Goal: Find specific page/section: Find specific page/section

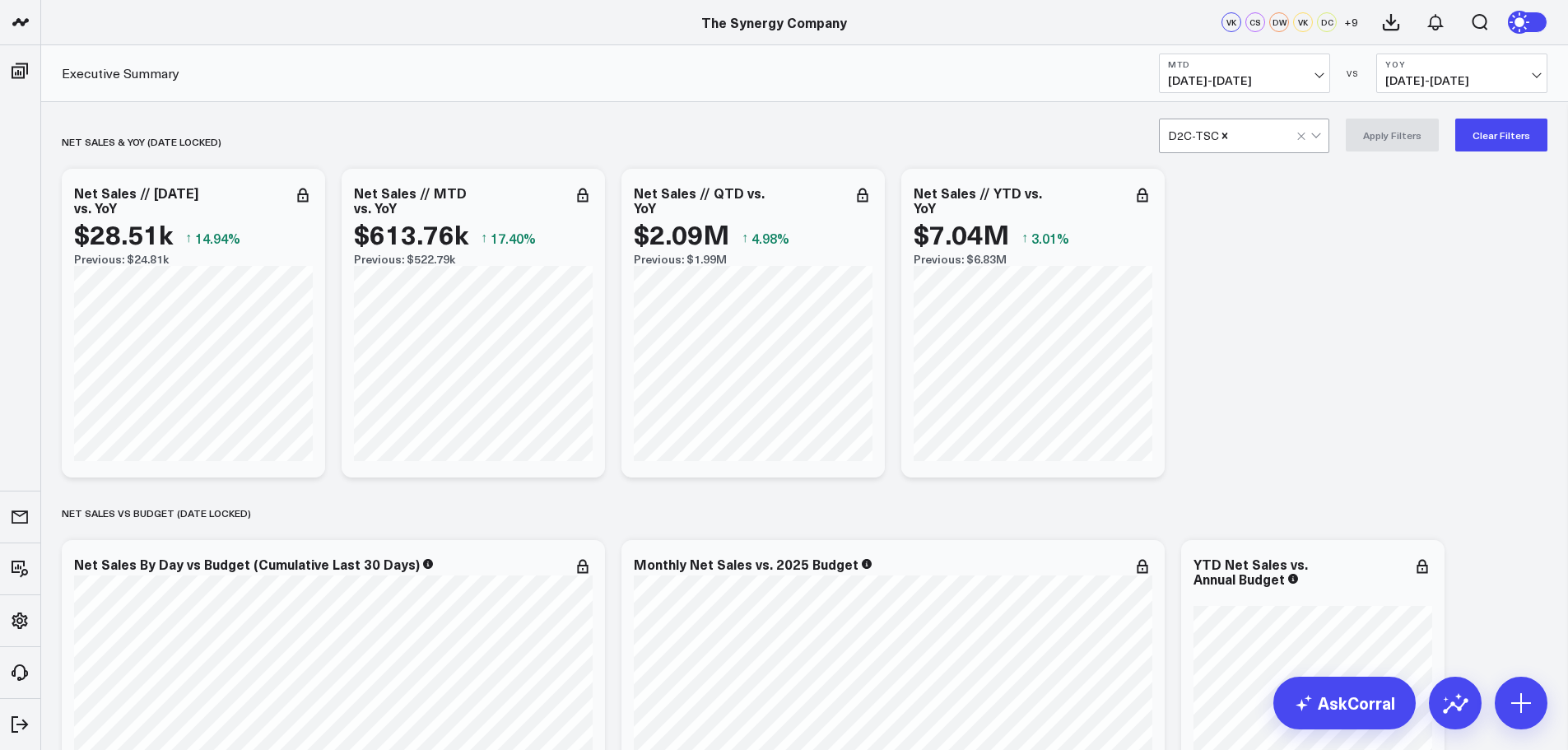
click at [1318, 135] on div at bounding box center [1315, 134] width 9 height 9
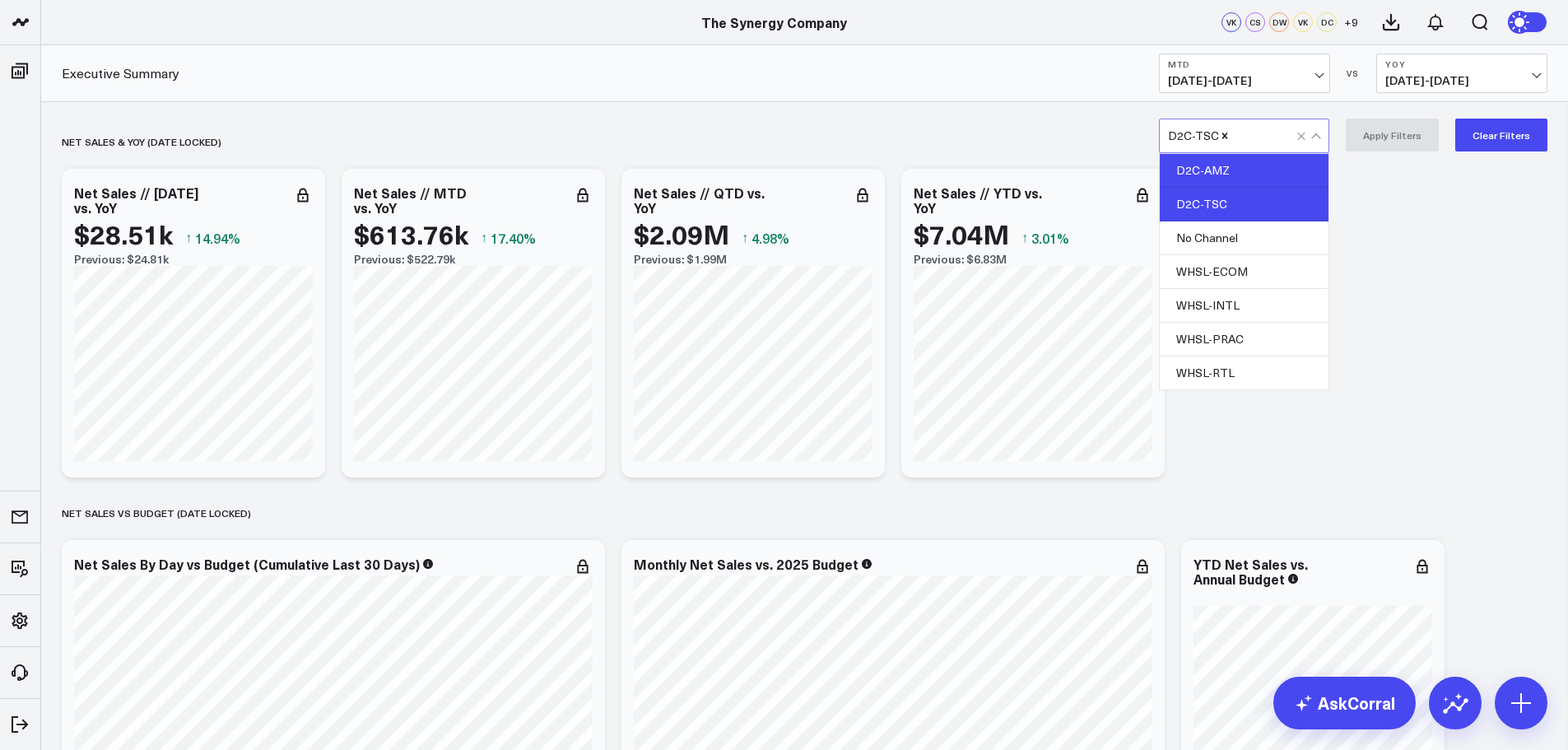
click at [1252, 170] on div "D2C-AMZ" at bounding box center [1244, 170] width 169 height 33
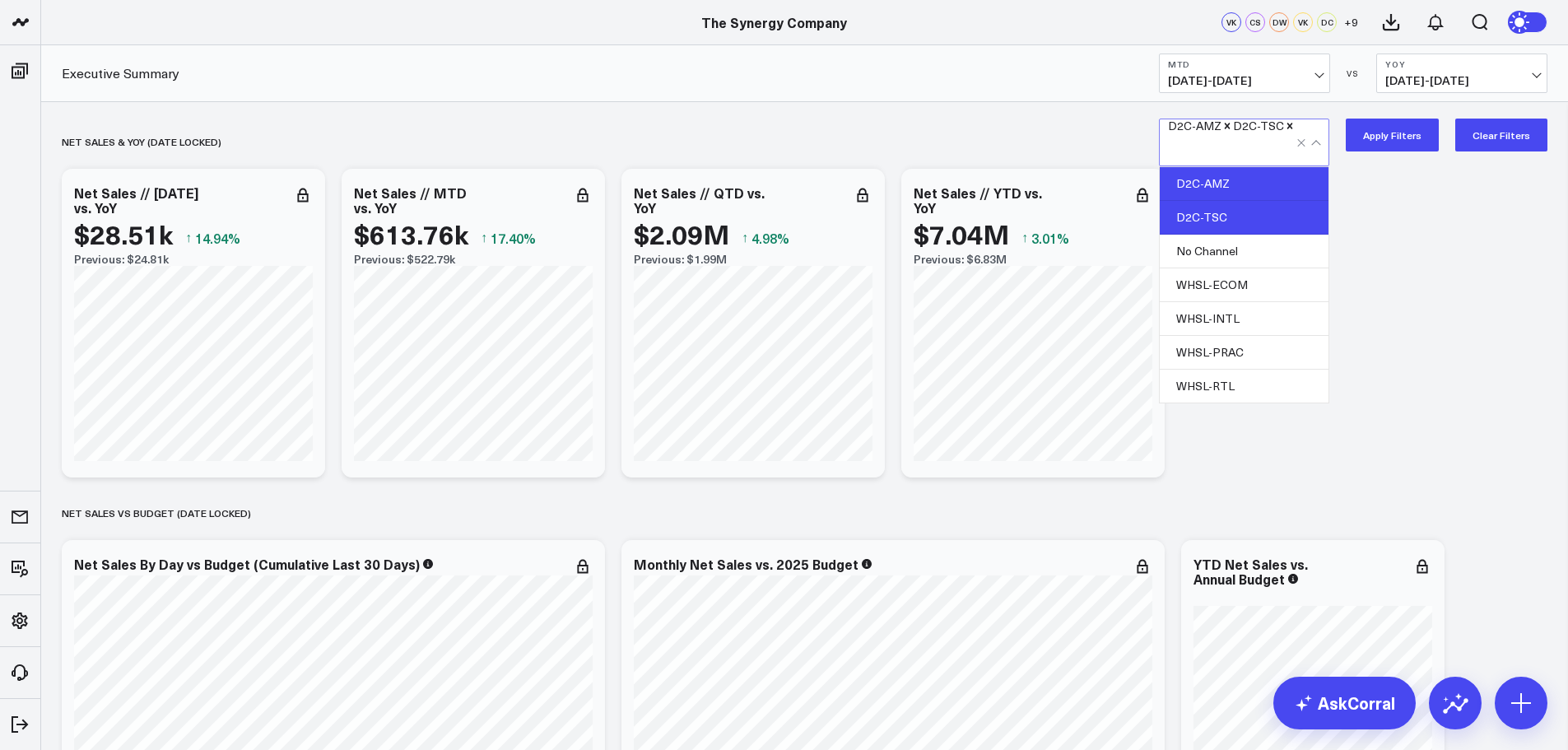
click at [1235, 200] on div "D2C-TSC" at bounding box center [1244, 217] width 169 height 33
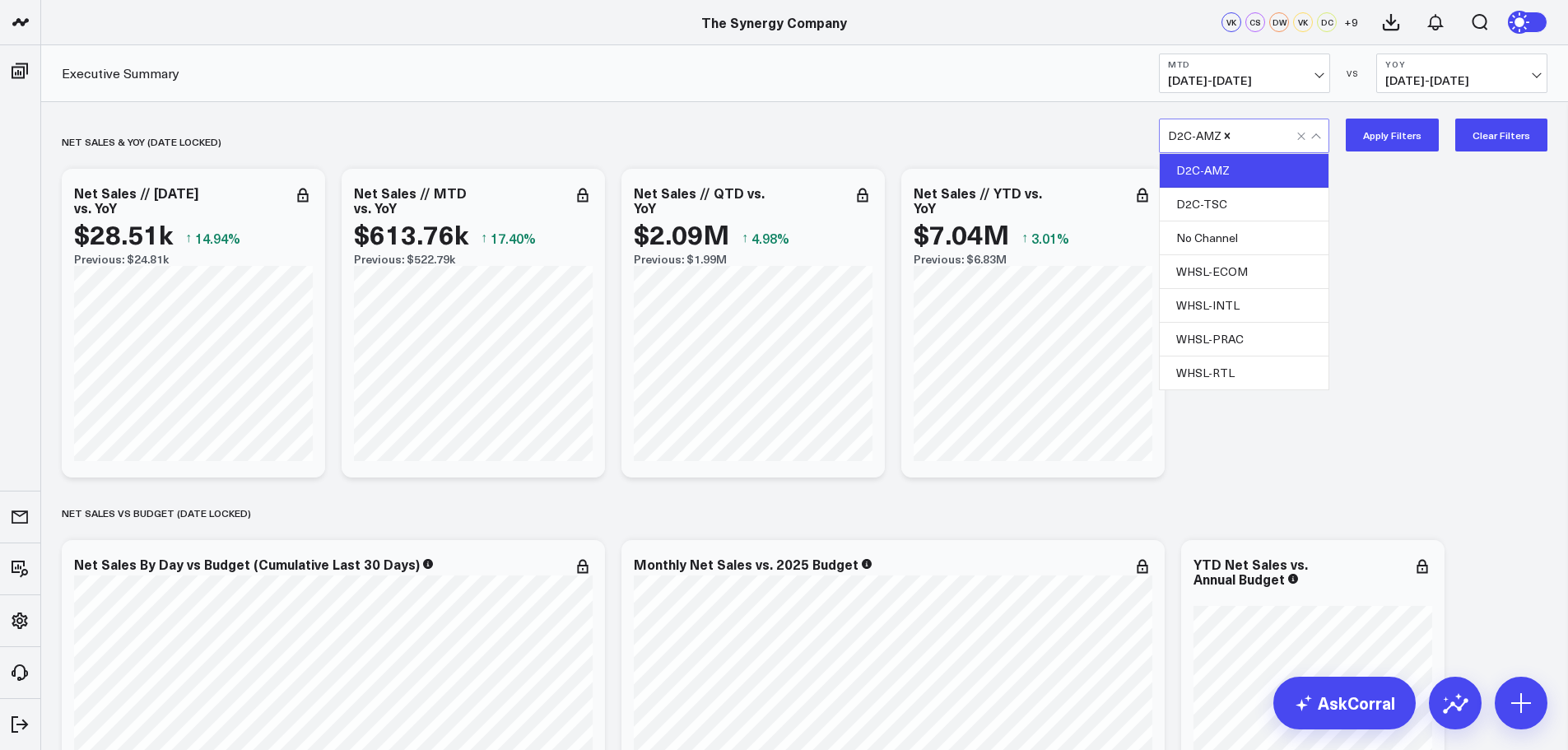
click at [1403, 137] on button "Apply Filters" at bounding box center [1391, 134] width 93 height 33
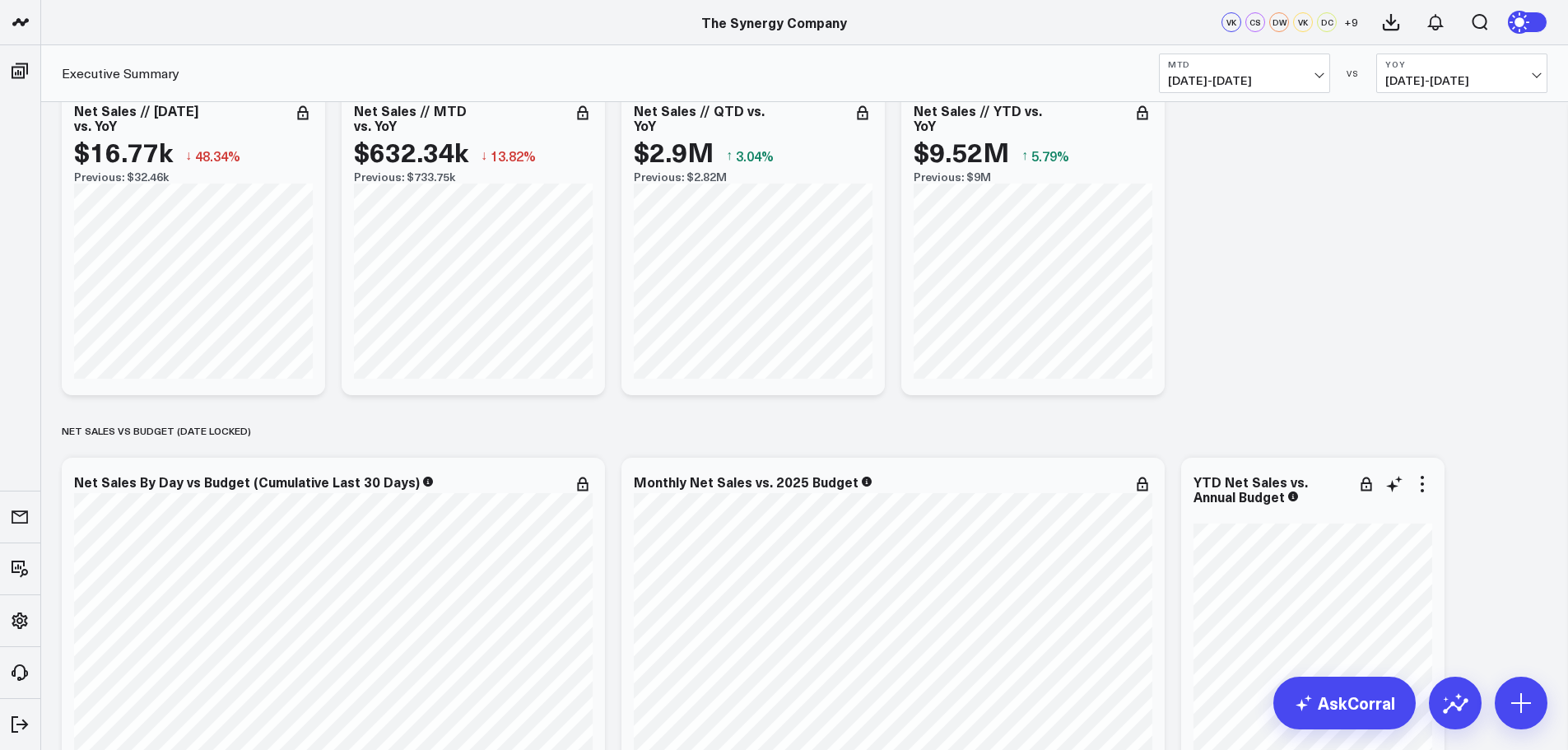
scroll to position [247, 0]
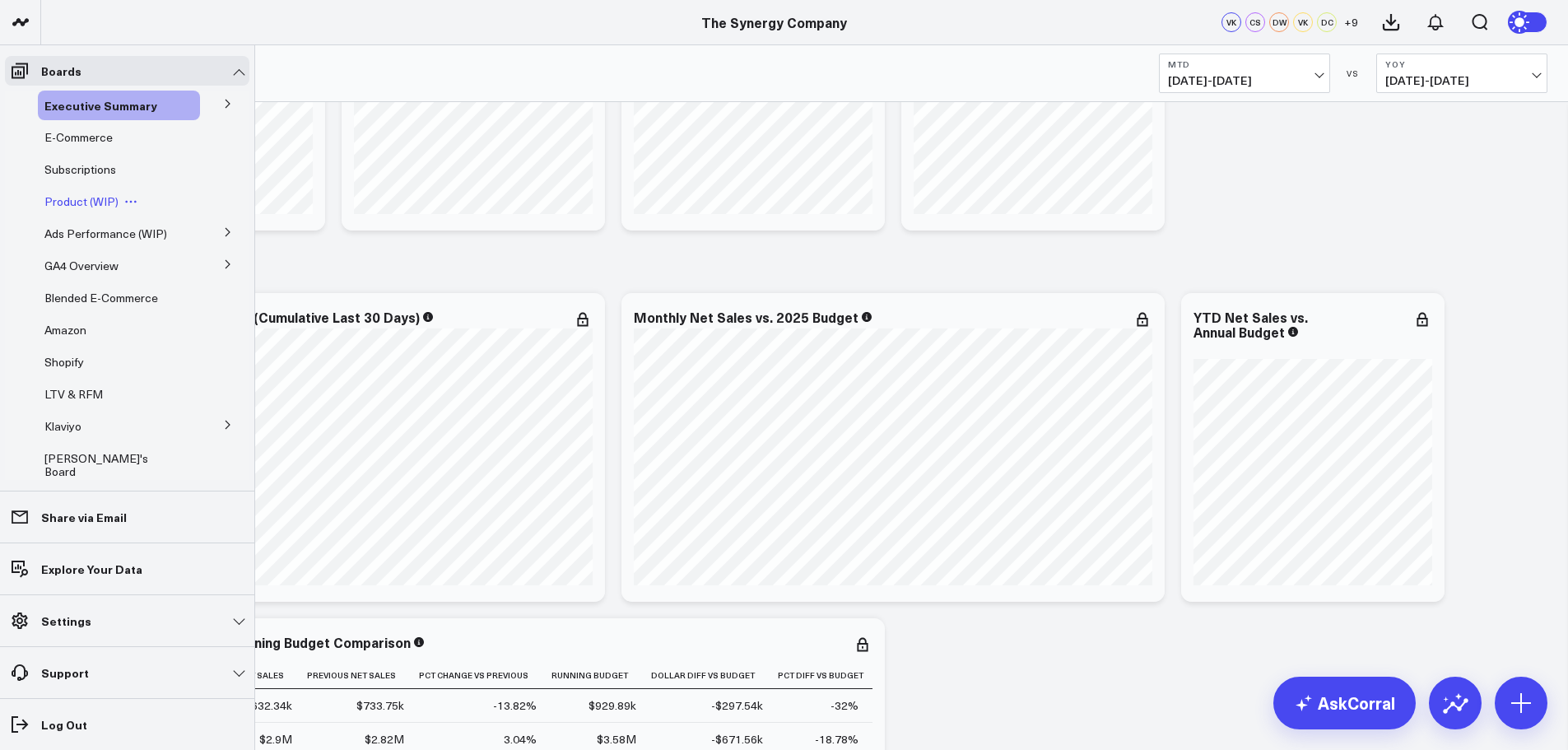
click at [86, 200] on span "Product (WIP)" at bounding box center [81, 201] width 74 height 16
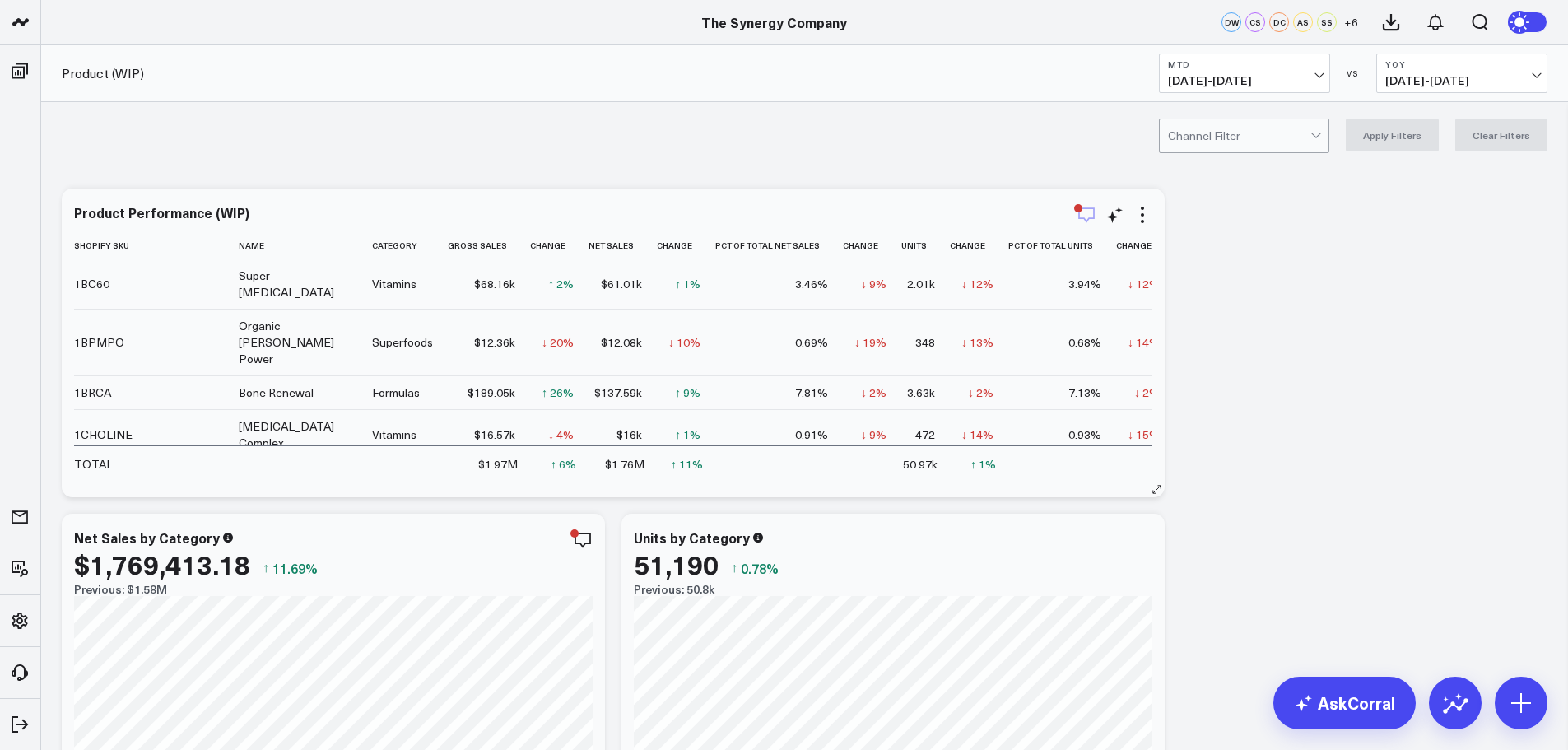
click at [1081, 215] on icon "button" at bounding box center [1086, 215] width 20 height 20
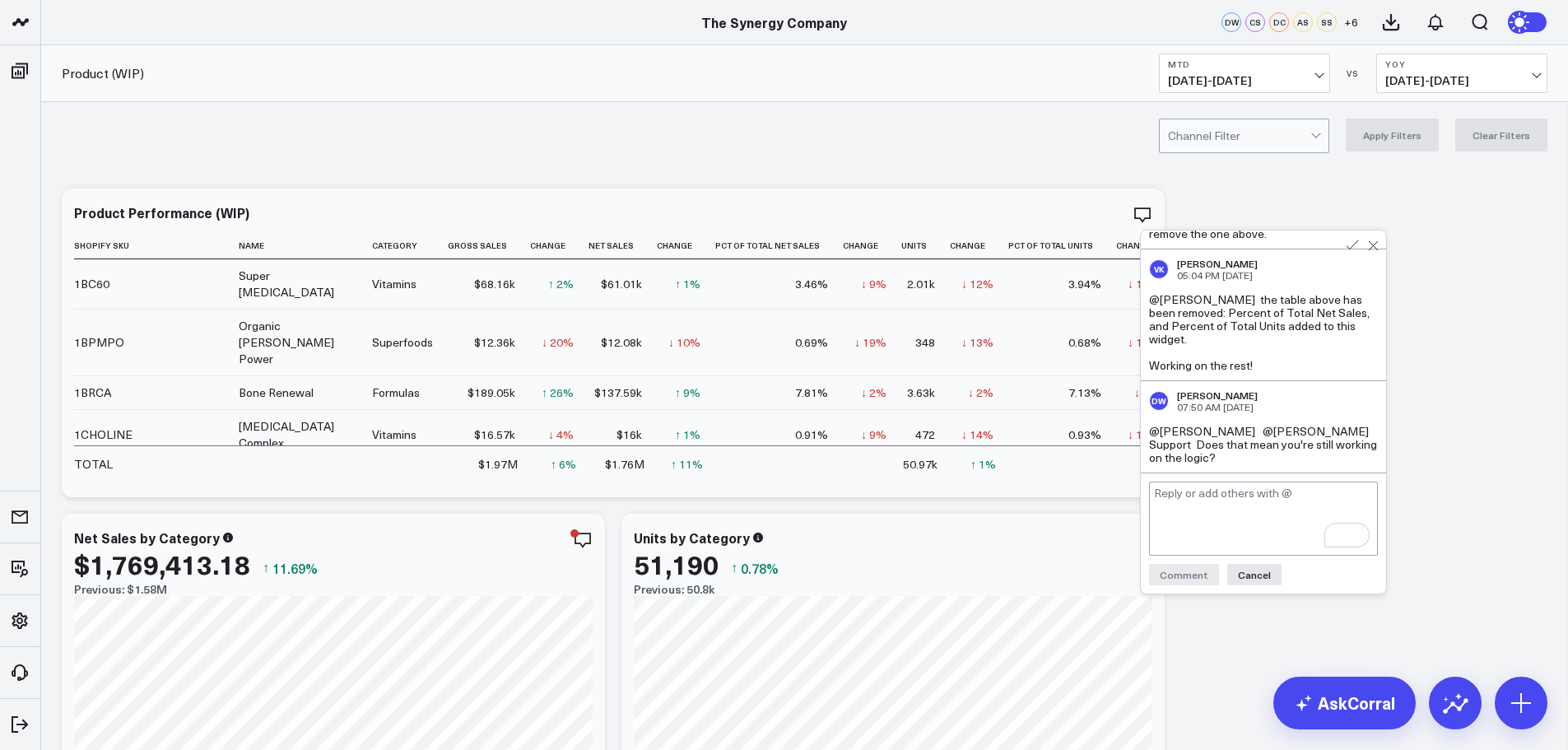
scroll to position [1786, 0]
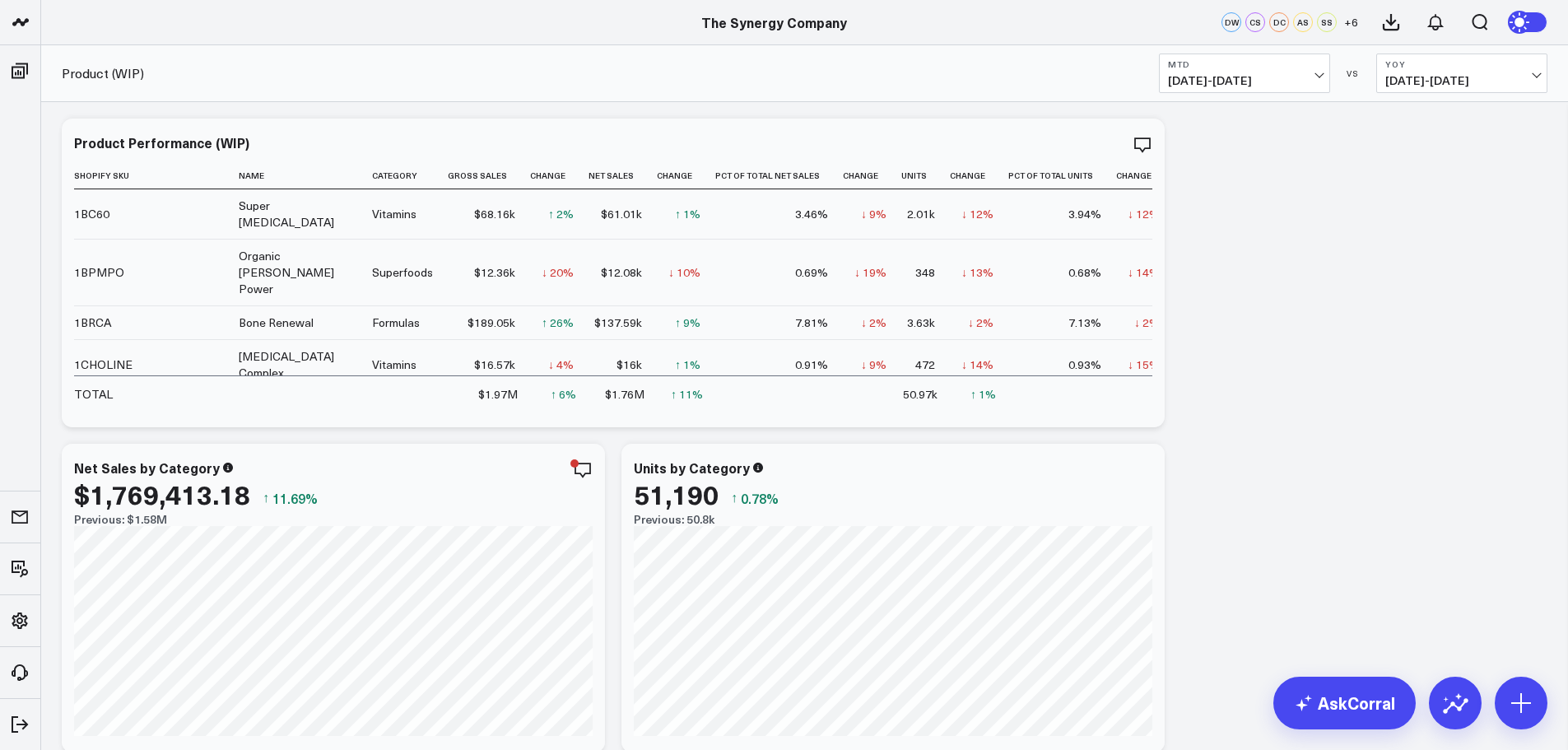
scroll to position [0, 0]
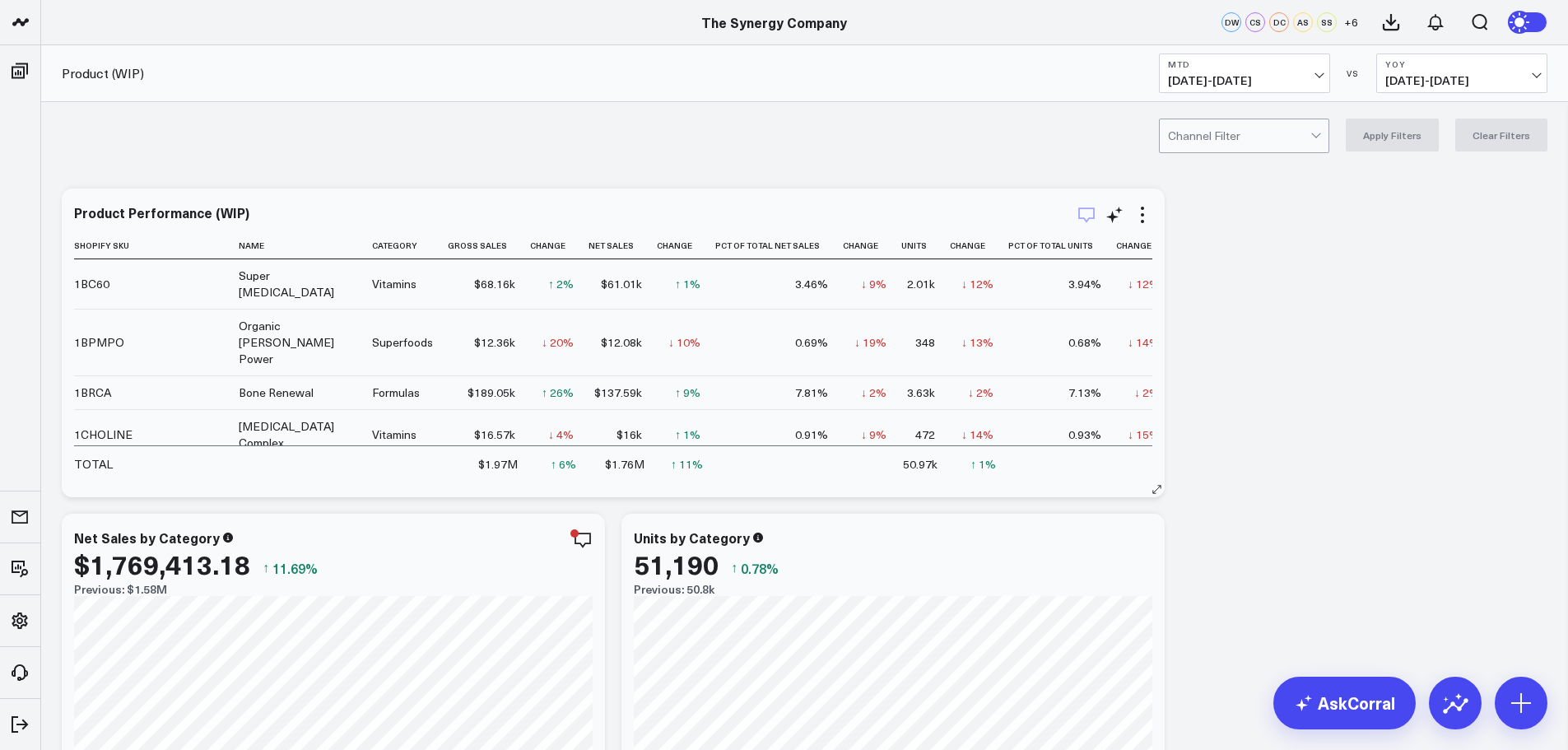
click at [1085, 211] on icon "button" at bounding box center [1086, 215] width 20 height 20
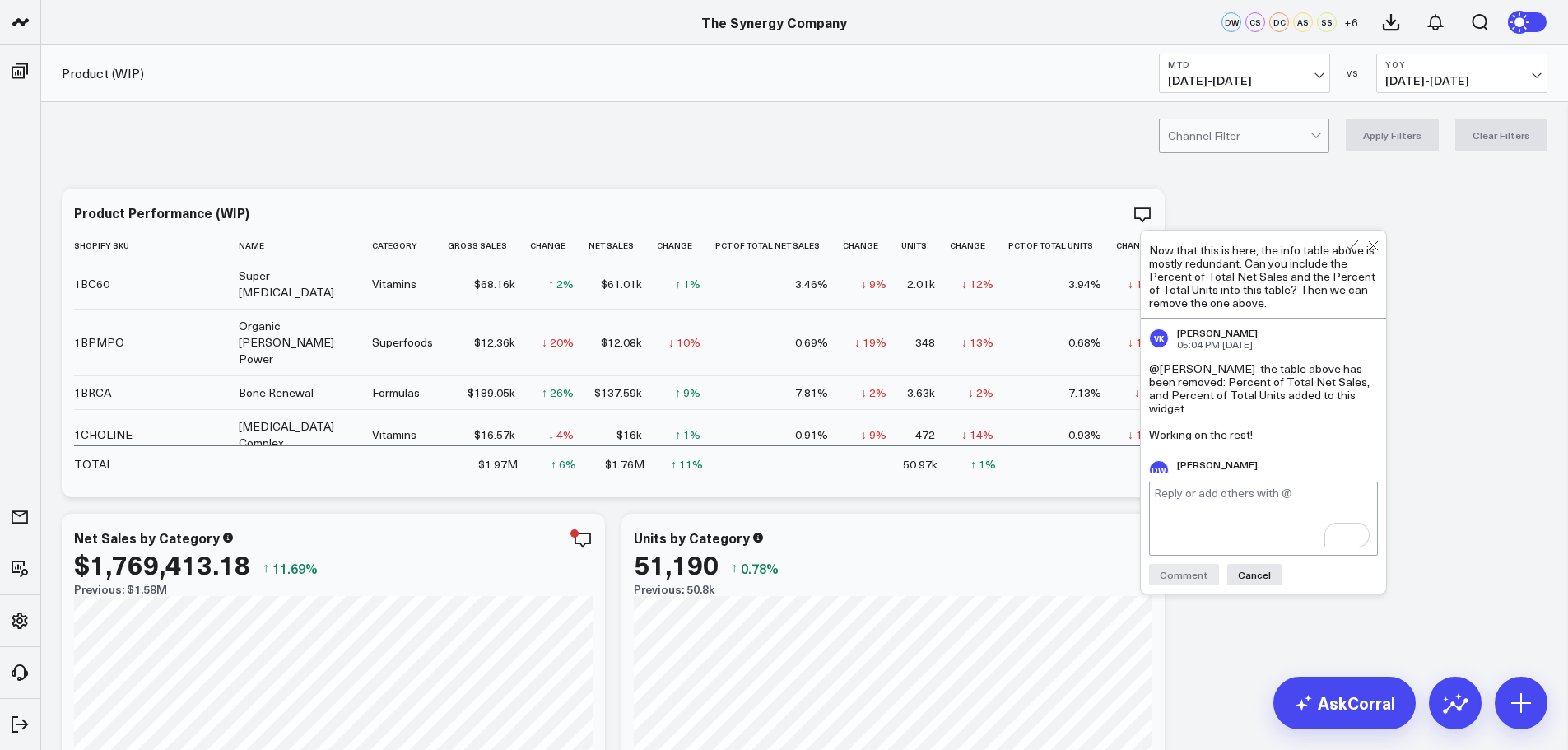
scroll to position [1729, 0]
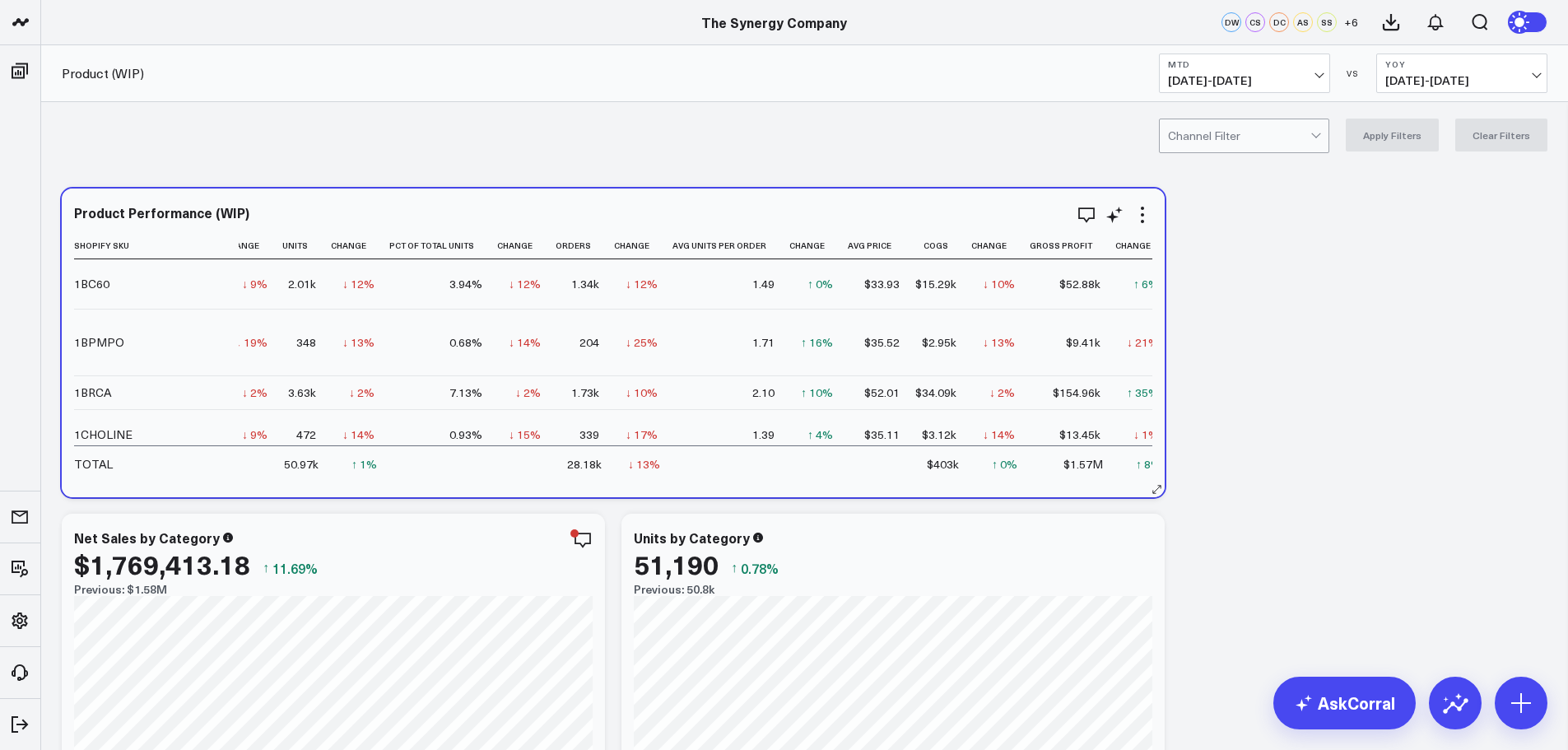
scroll to position [0, 647]
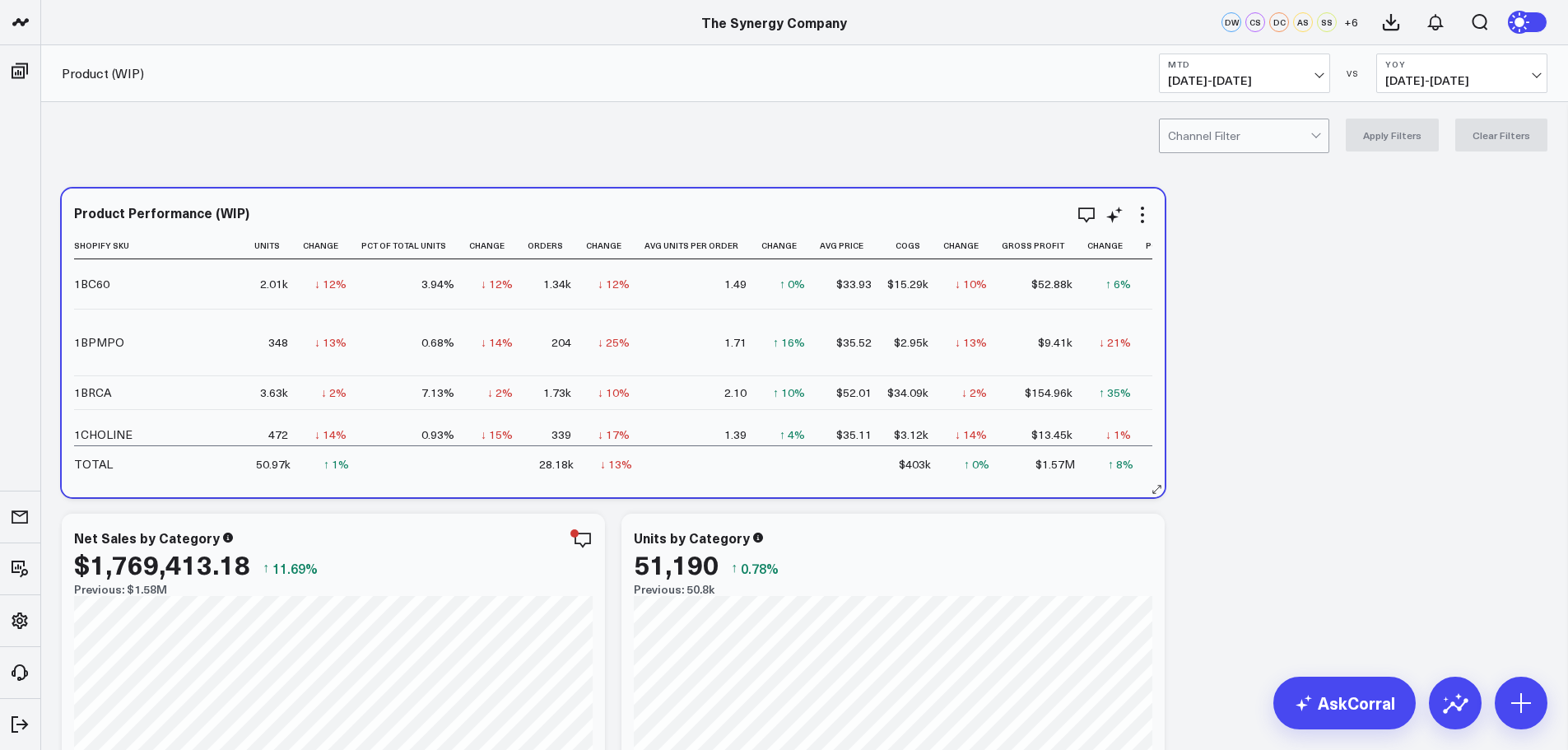
click at [1038, 344] on div "$9.41k" at bounding box center [1055, 342] width 34 height 17
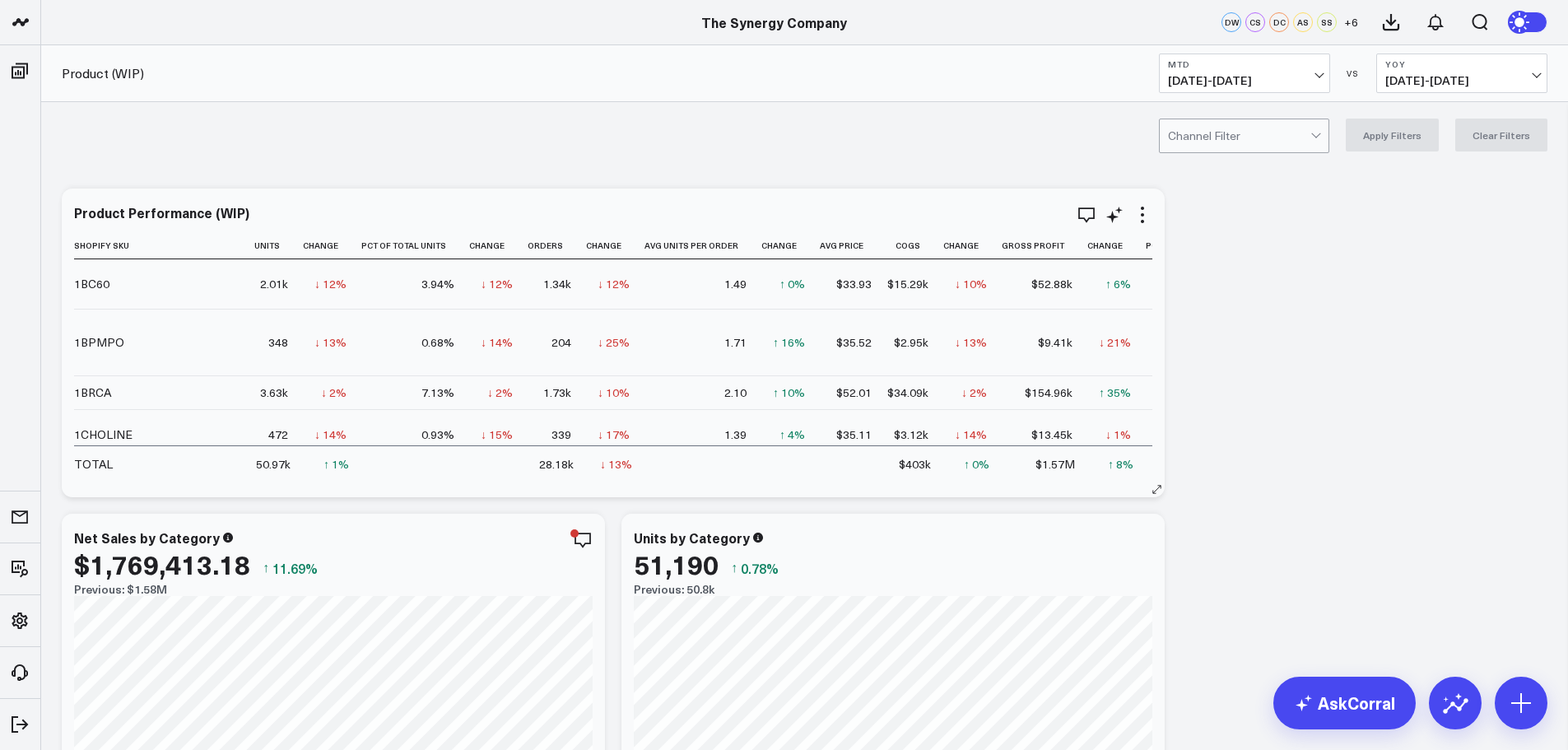
click at [1001, 344] on td "$9.41k" at bounding box center [1044, 342] width 86 height 67
